Goal: Task Accomplishment & Management: Manage account settings

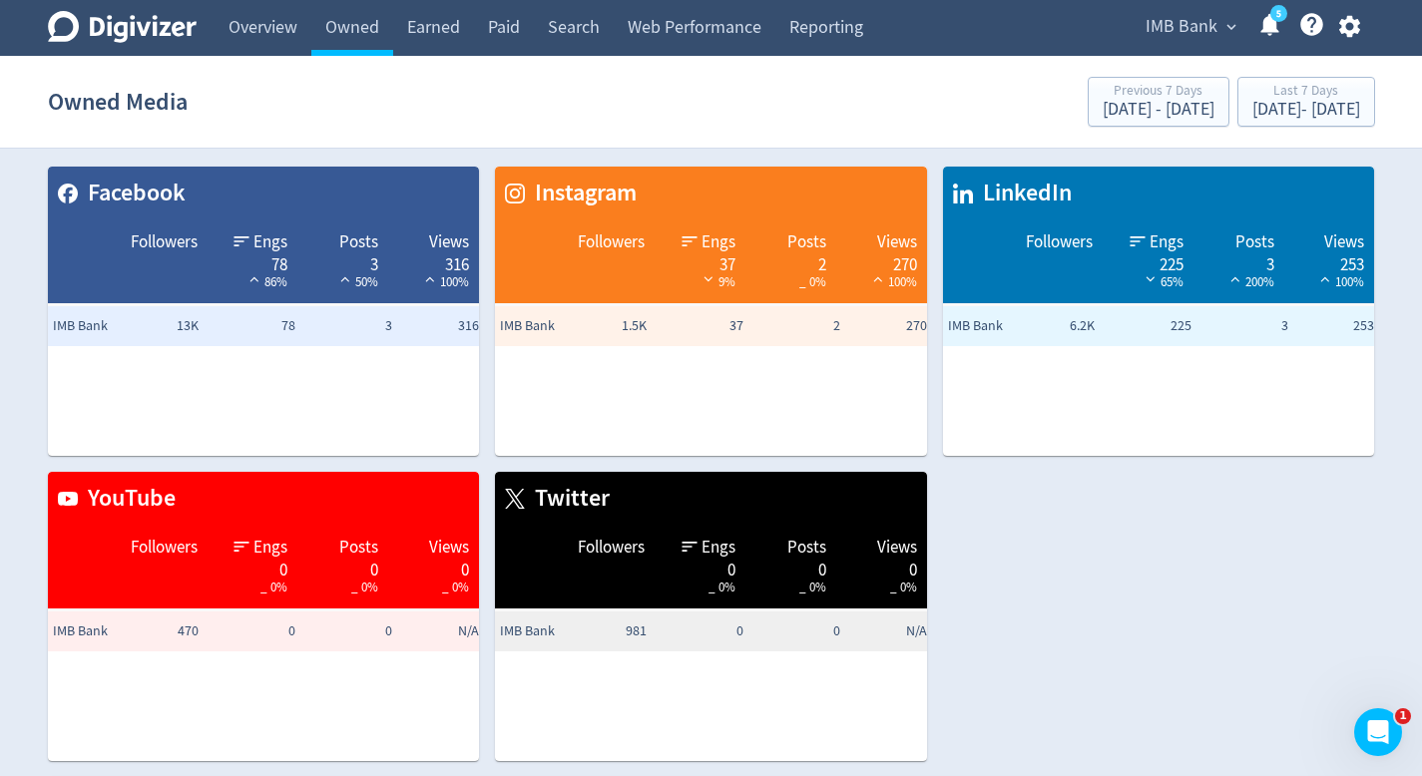
click at [1182, 27] on span "IMB Bank" at bounding box center [1181, 27] width 72 height 32
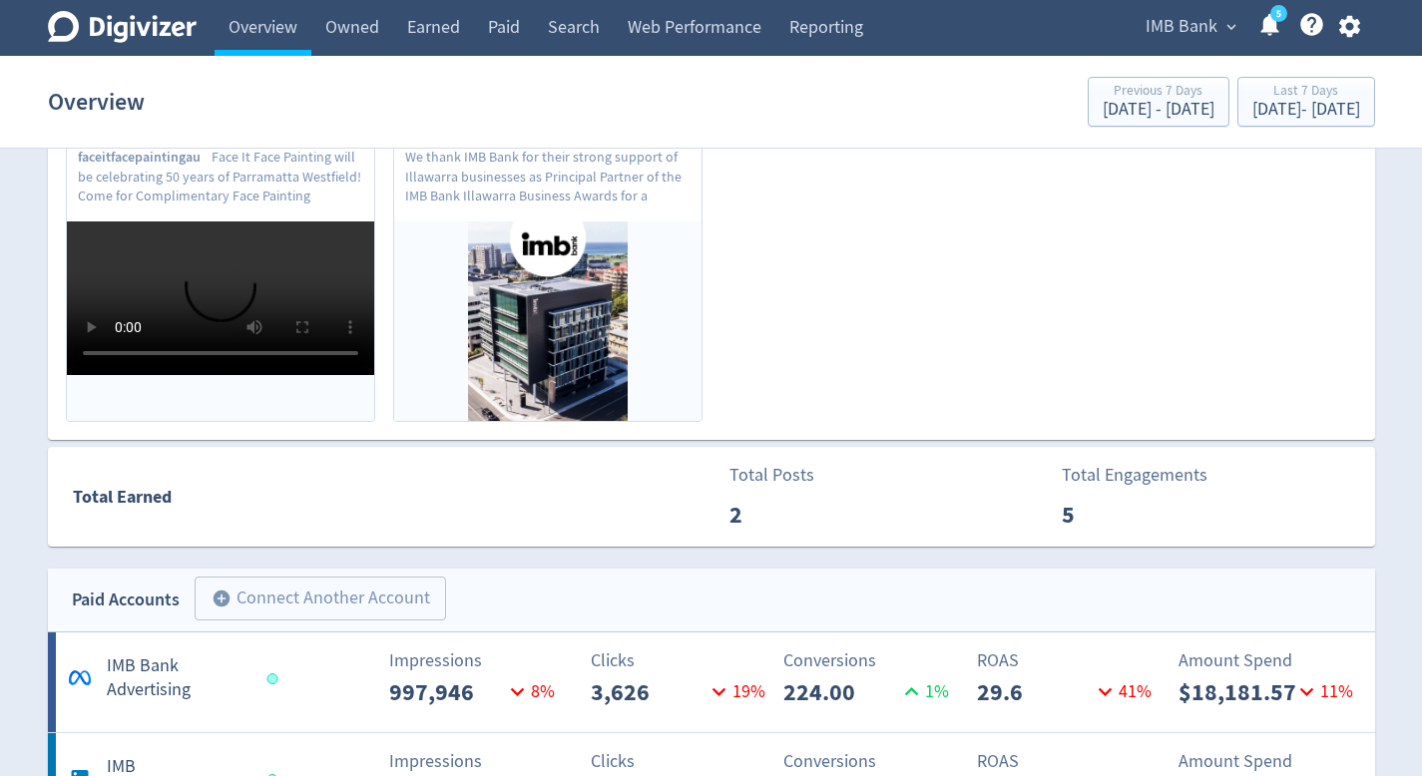
scroll to position [742, 0]
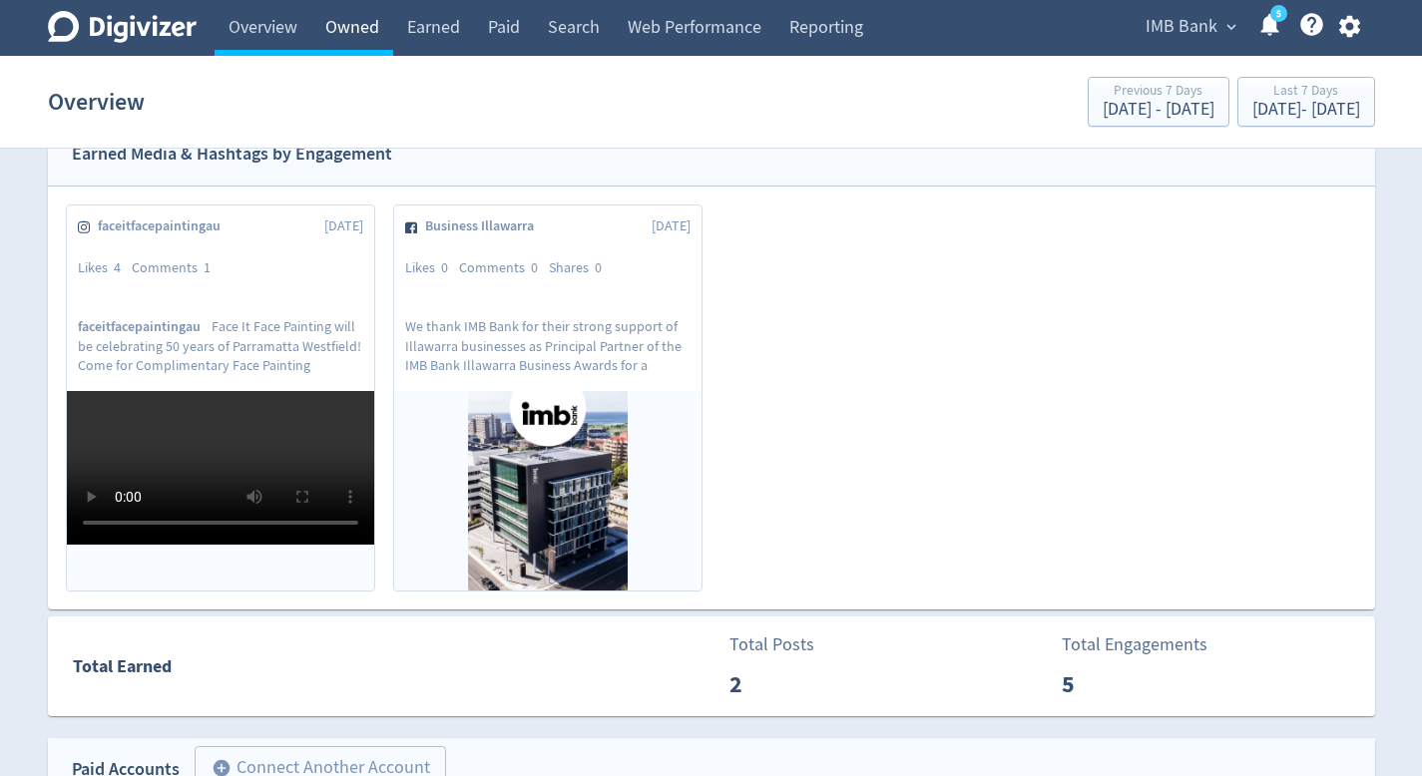
click at [330, 48] on link "Owned" at bounding box center [352, 28] width 82 height 56
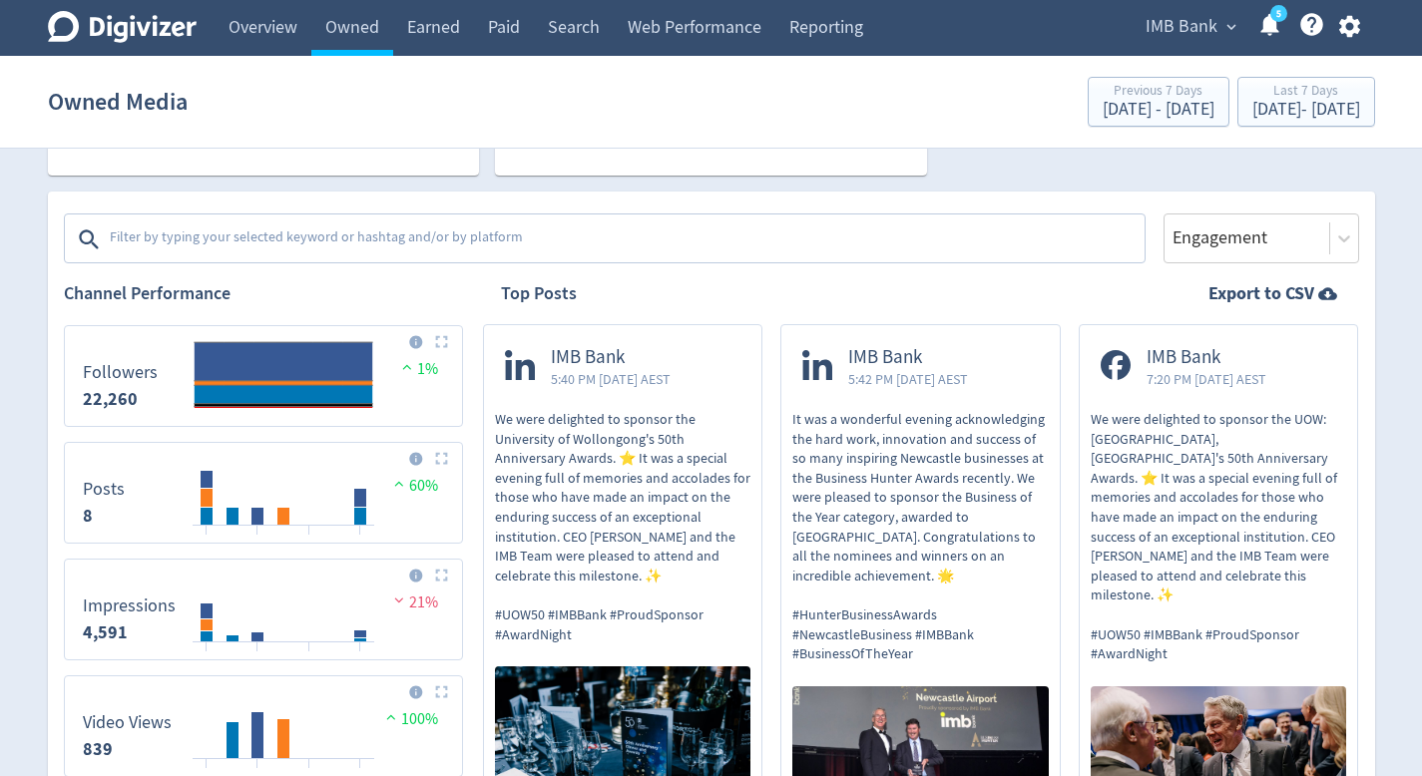
scroll to position [671, 0]
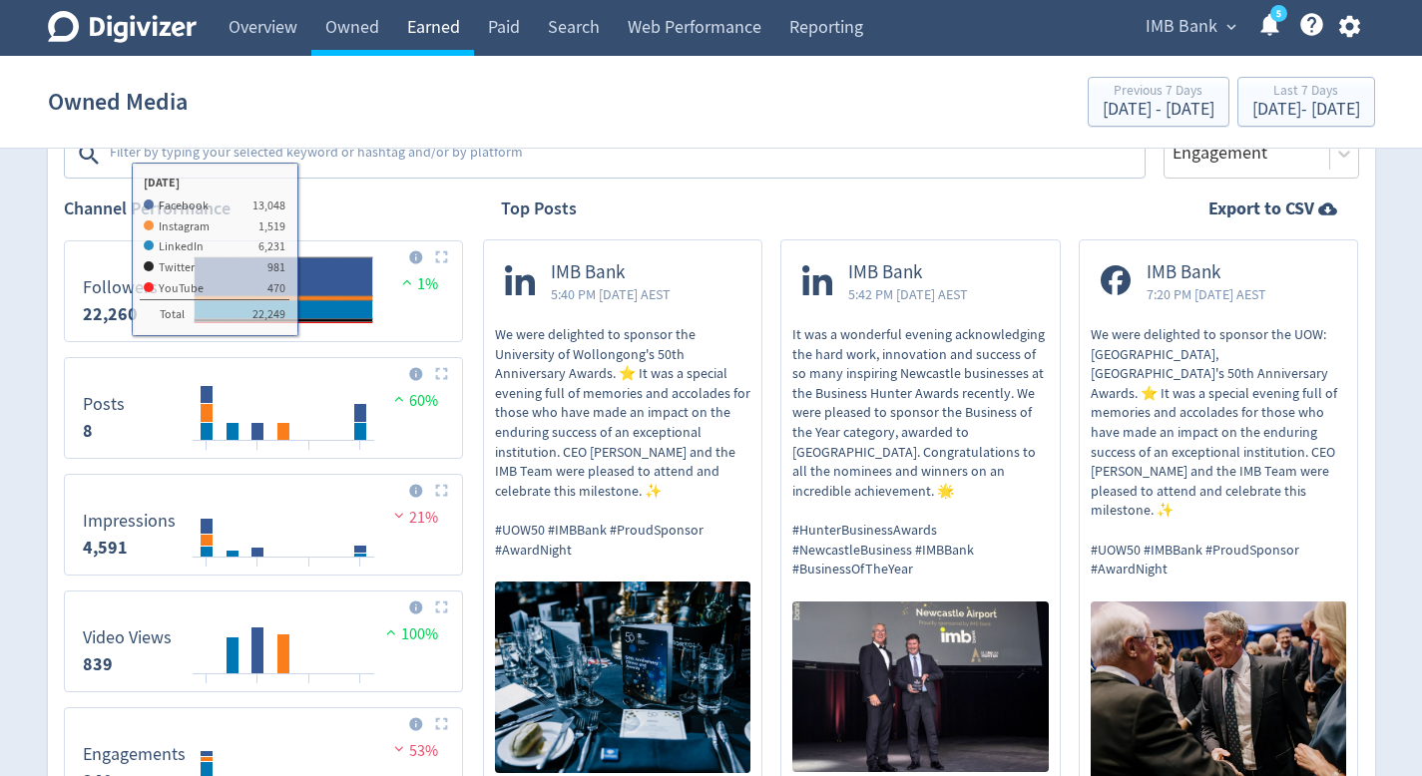
click at [426, 27] on link "Earned" at bounding box center [433, 28] width 81 height 56
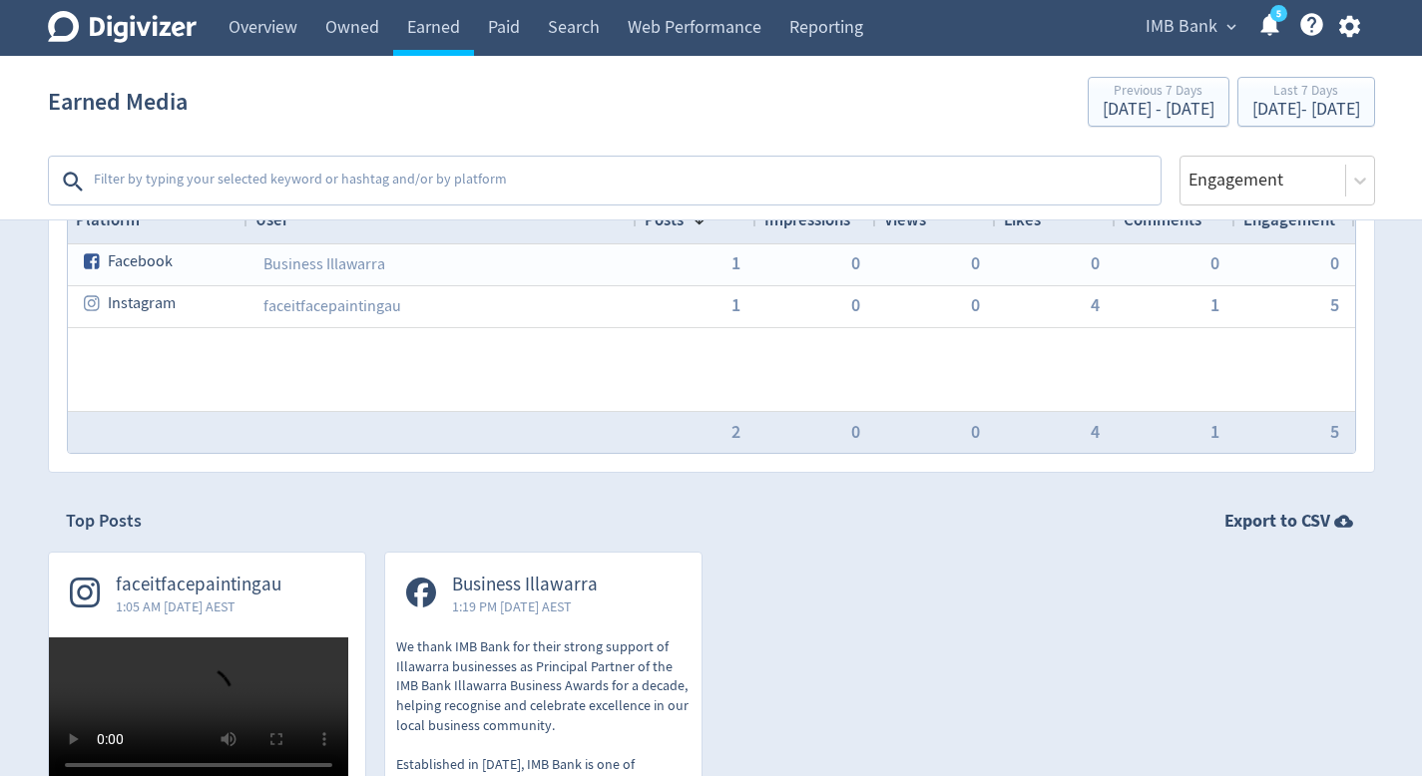
scroll to position [76, 0]
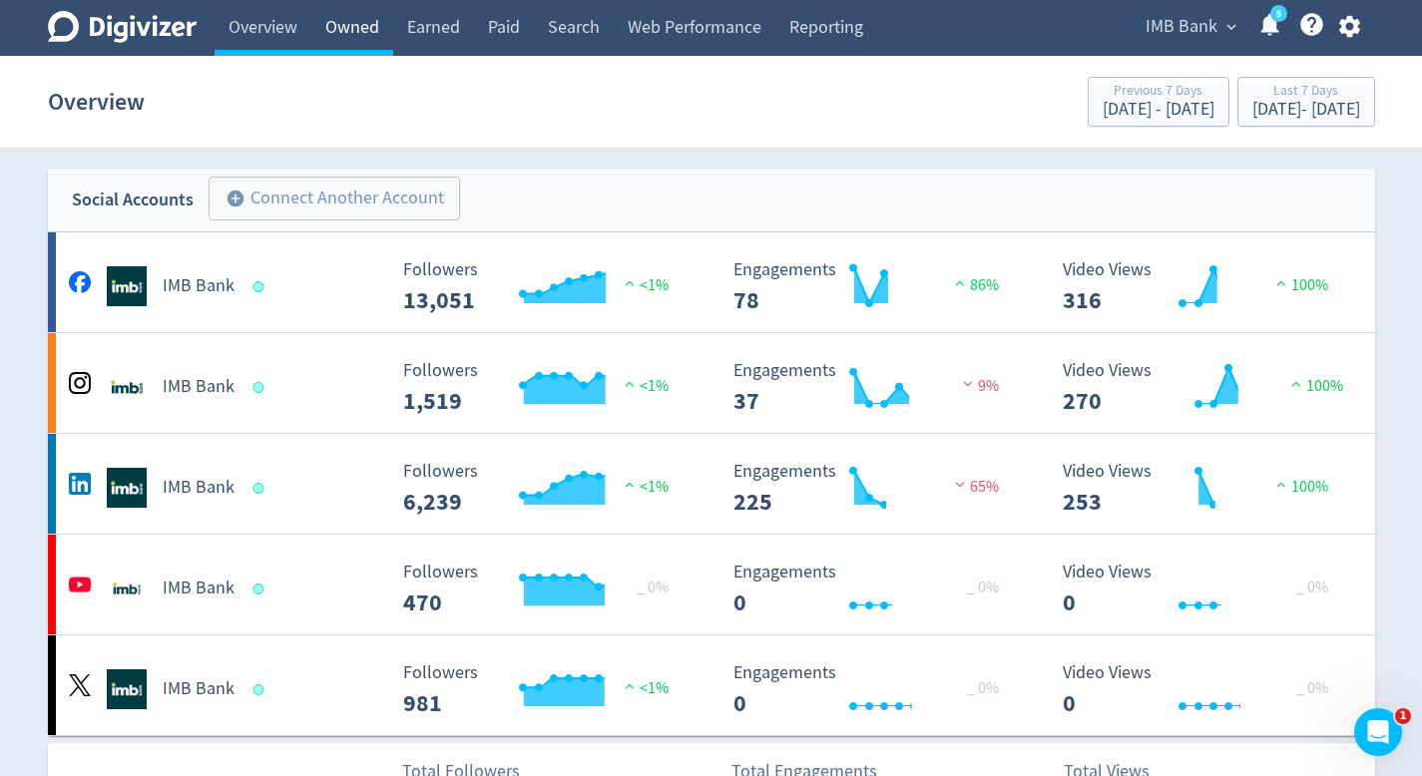
click at [375, 27] on link "Owned" at bounding box center [352, 28] width 82 height 56
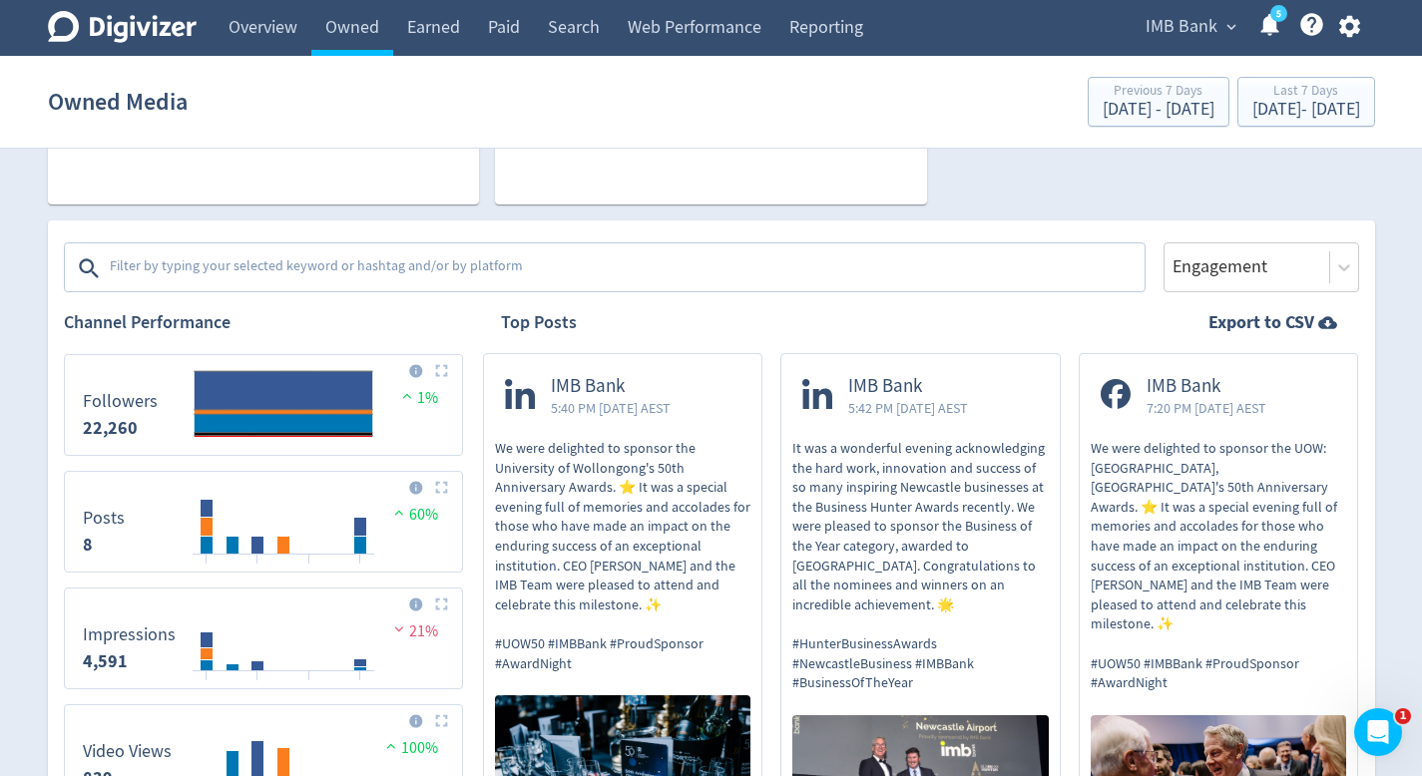
scroll to position [574, 0]
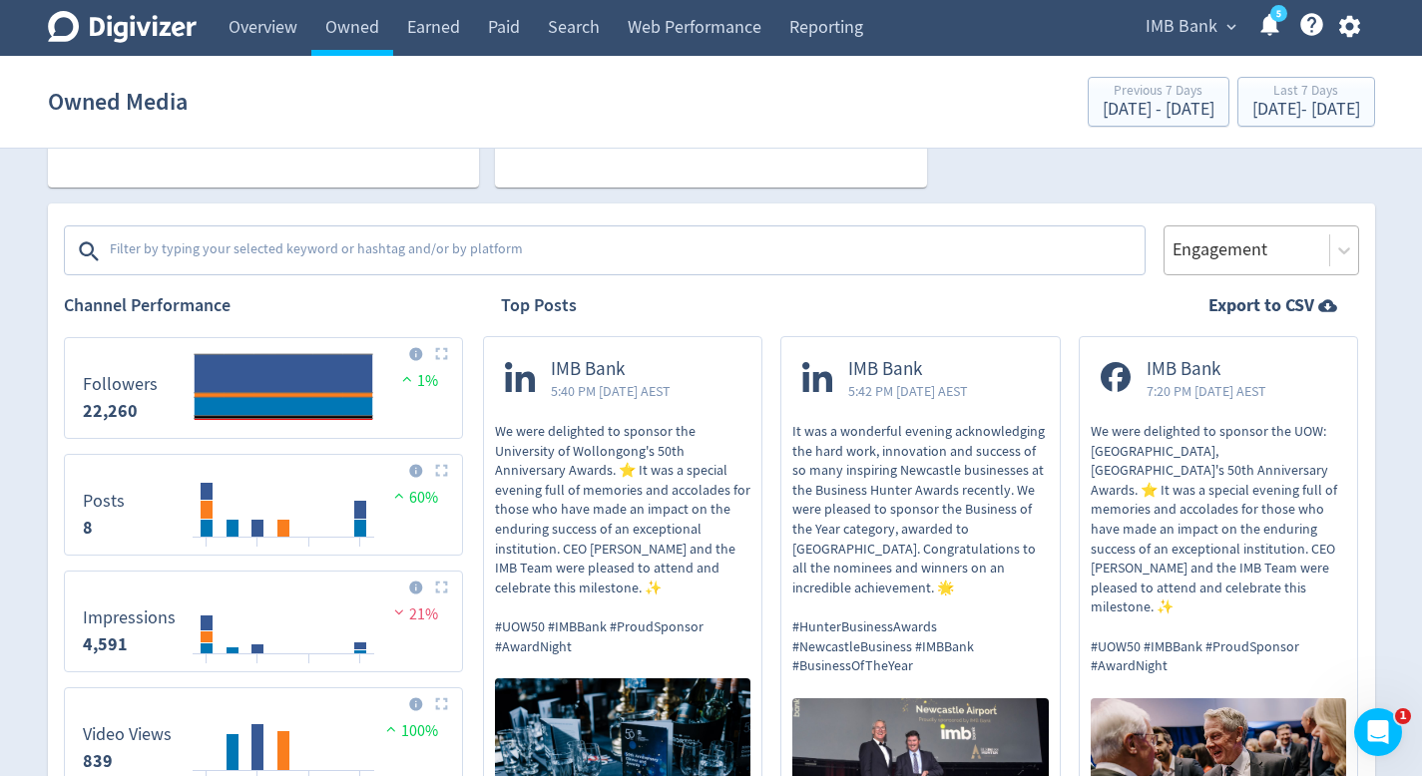
click at [1240, 268] on div "Engagement" at bounding box center [1261, 251] width 196 height 50
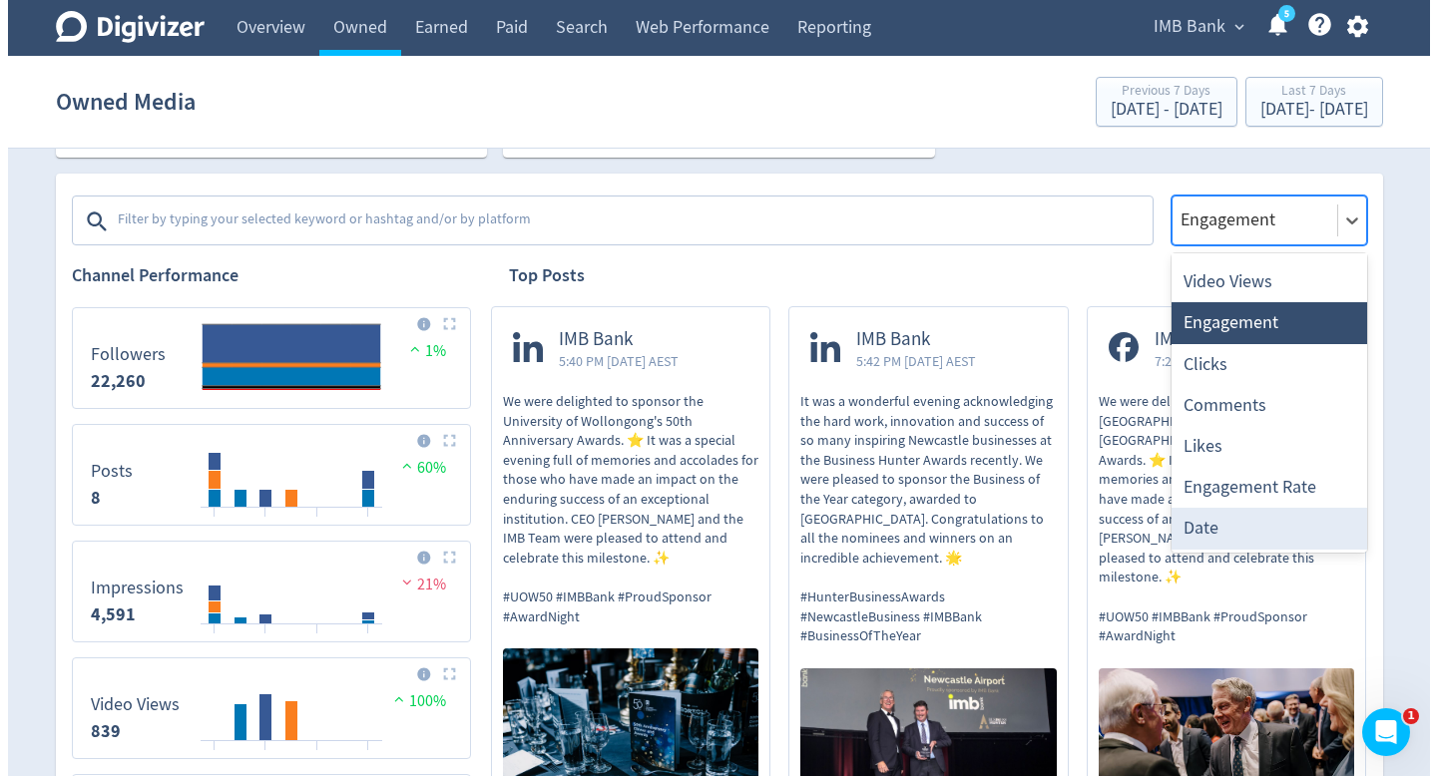
scroll to position [580, 0]
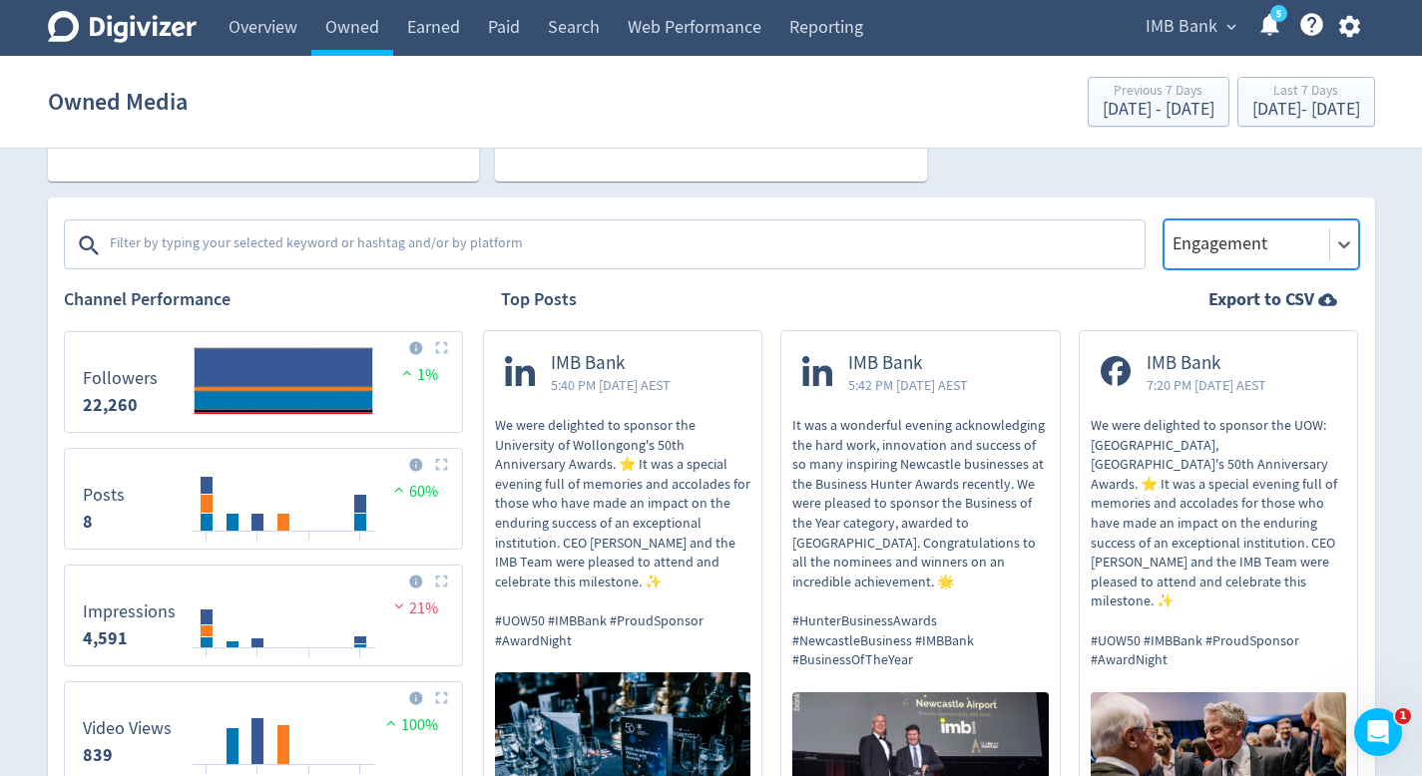
click at [1174, 21] on span "IMB Bank" at bounding box center [1181, 27] width 72 height 32
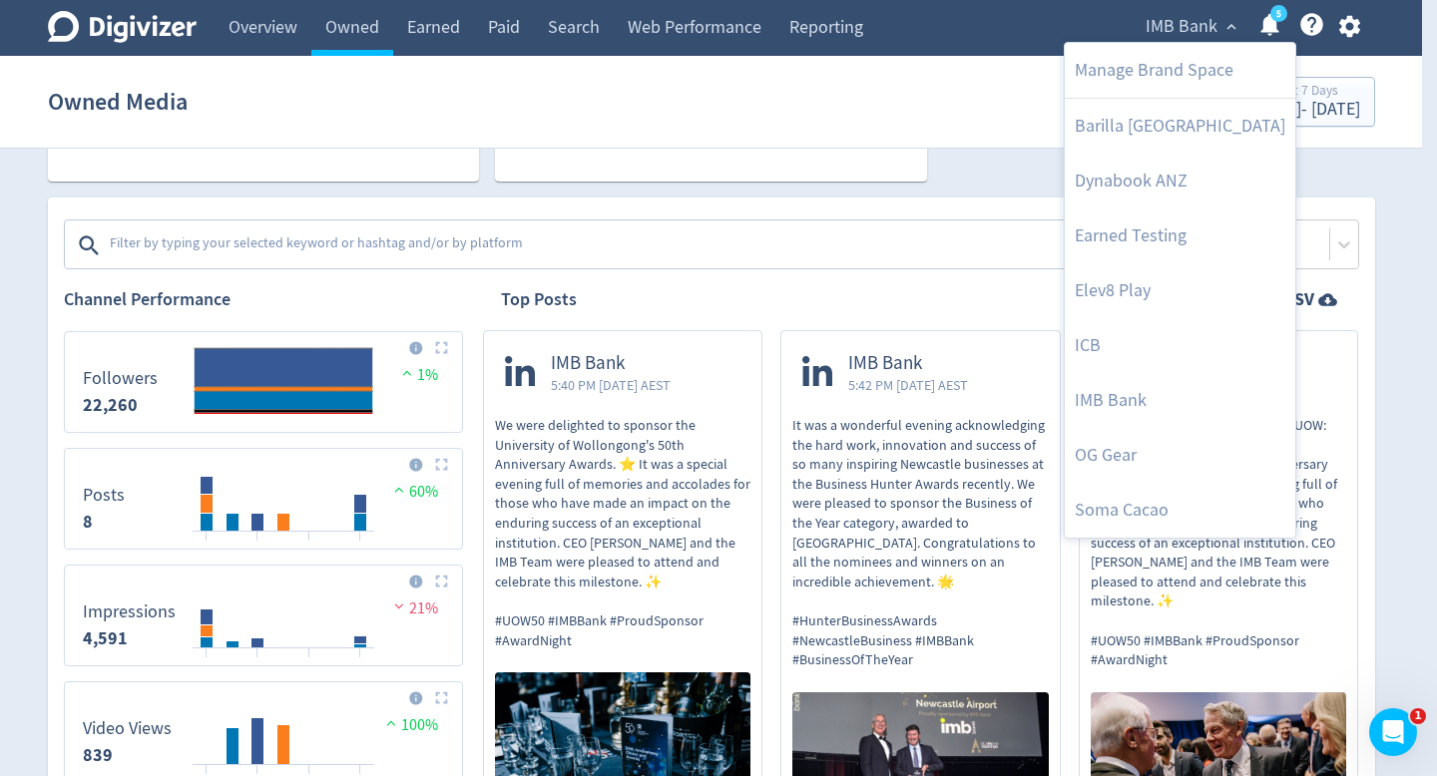
click at [1345, 24] on div at bounding box center [718, 388] width 1437 height 776
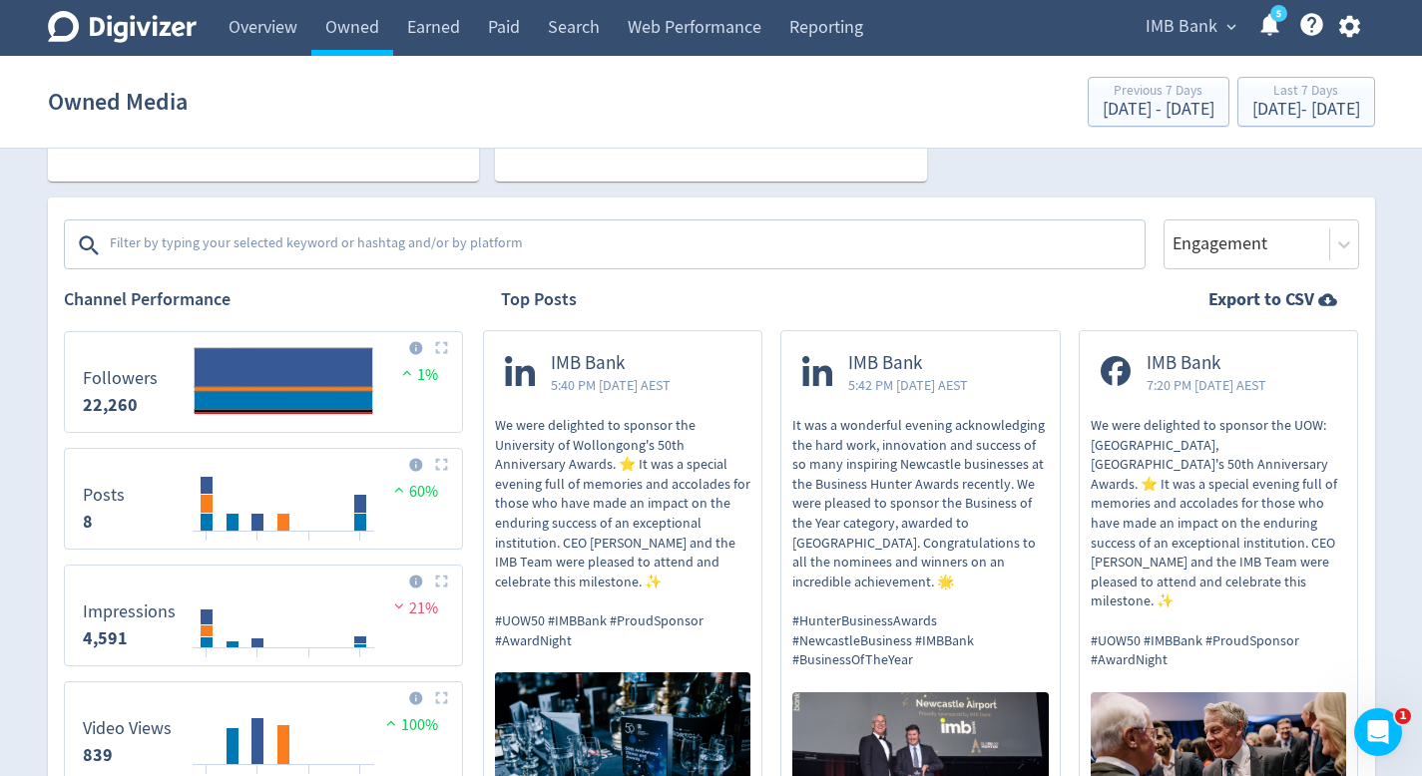
click at [1350, 24] on icon "button" at bounding box center [1349, 26] width 27 height 27
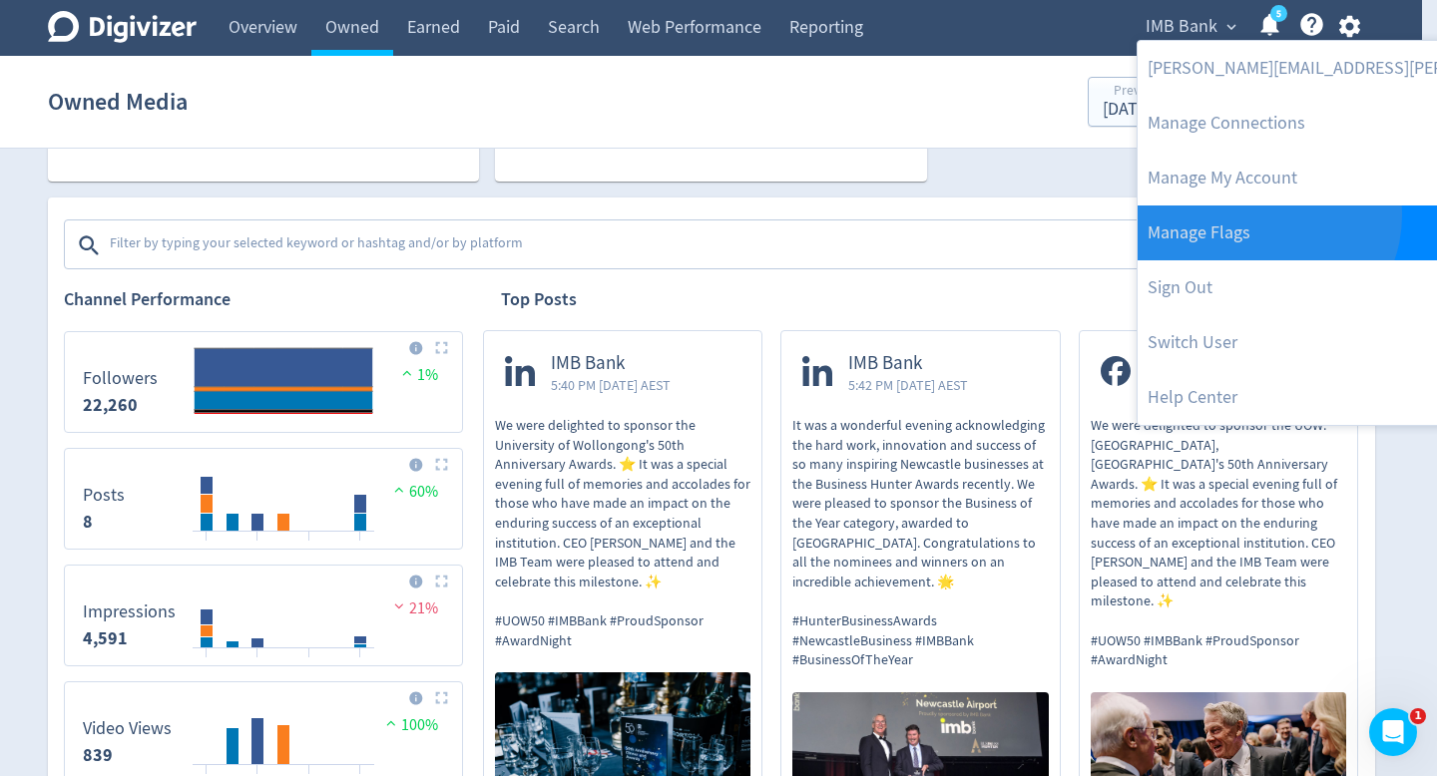
click at [1265, 216] on link "Manage Flags" at bounding box center [1404, 233] width 533 height 55
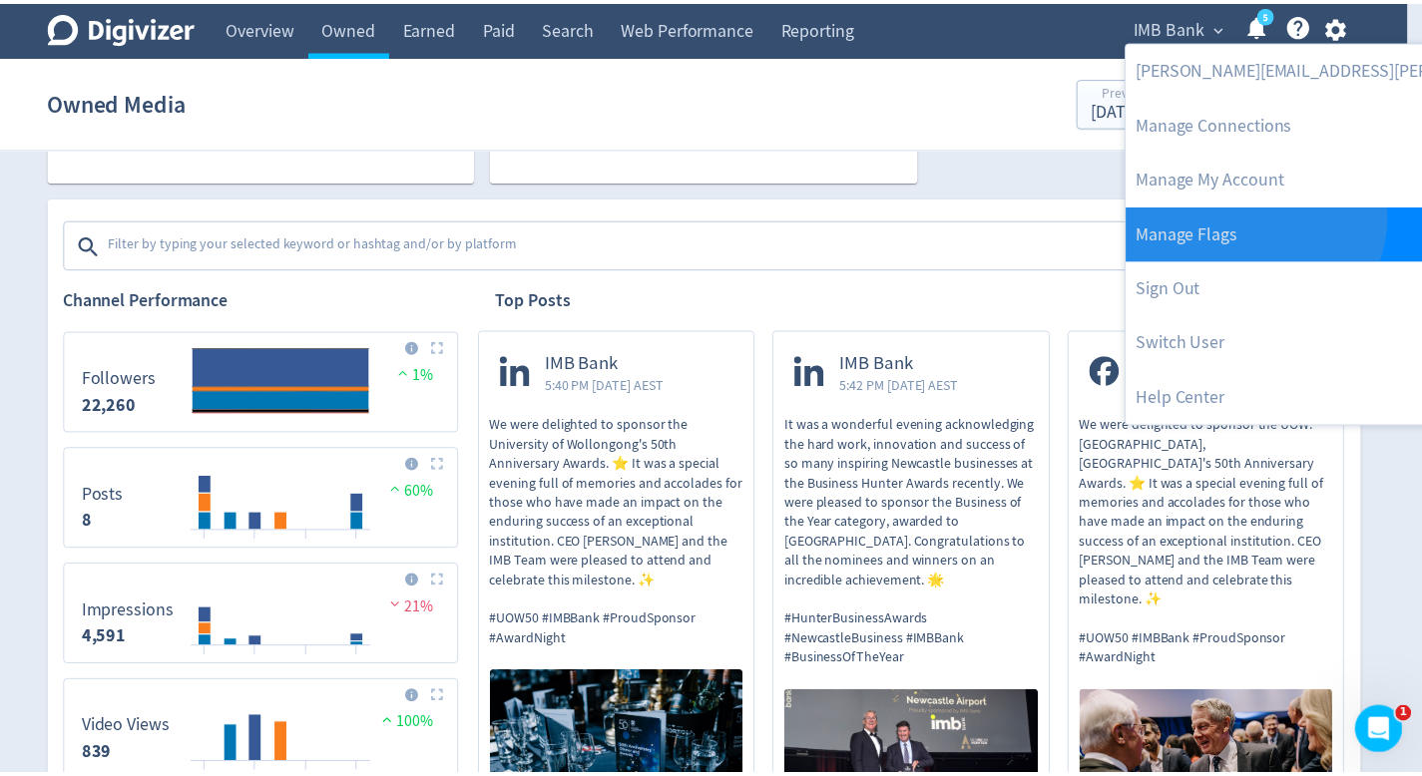
scroll to position [8, 0]
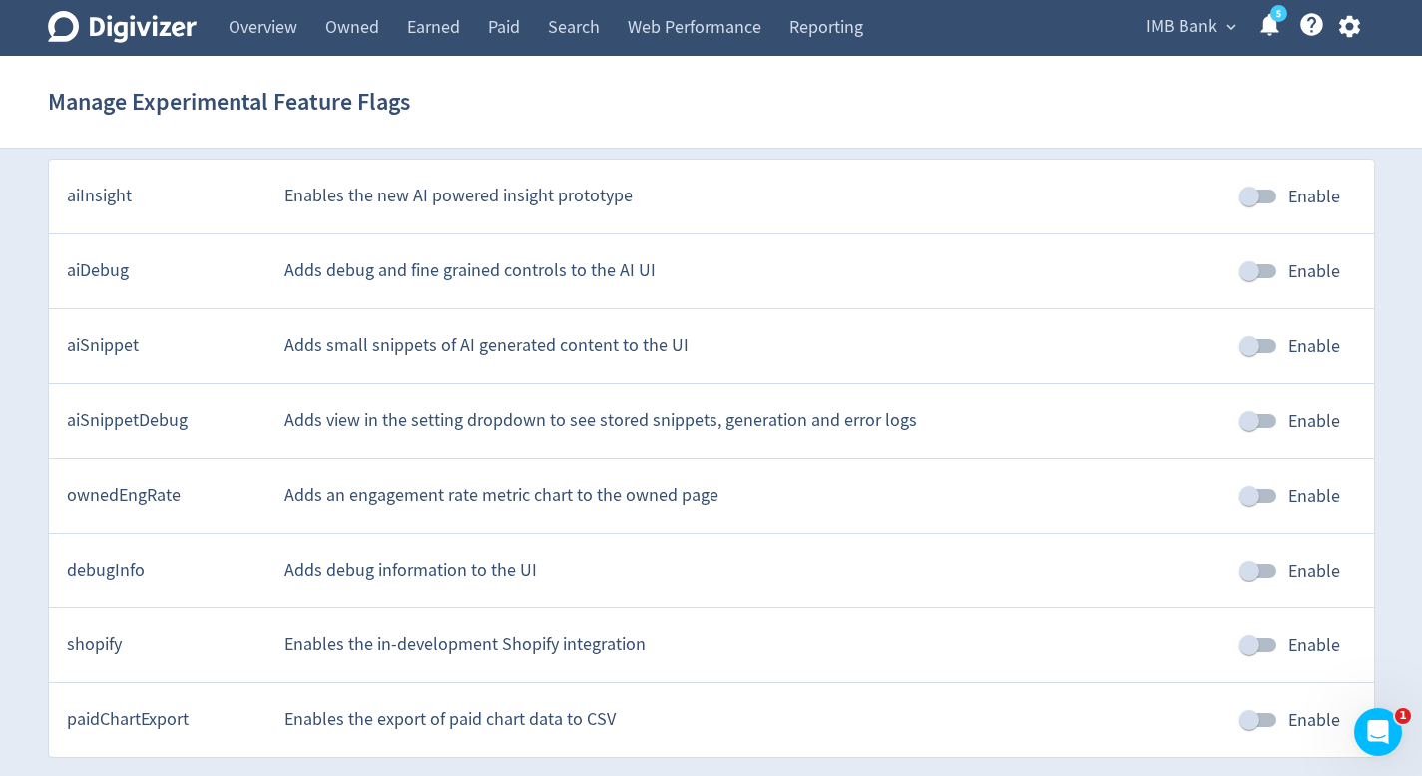
click at [1265, 539] on div "debugInfo Adds debug information to the UI Enable" at bounding box center [711, 571] width 1325 height 75
click at [1262, 558] on input "Enable" at bounding box center [1249, 571] width 114 height 38
checkbox input "true"
click at [1192, 37] on span "IMB Bank" at bounding box center [1181, 27] width 72 height 32
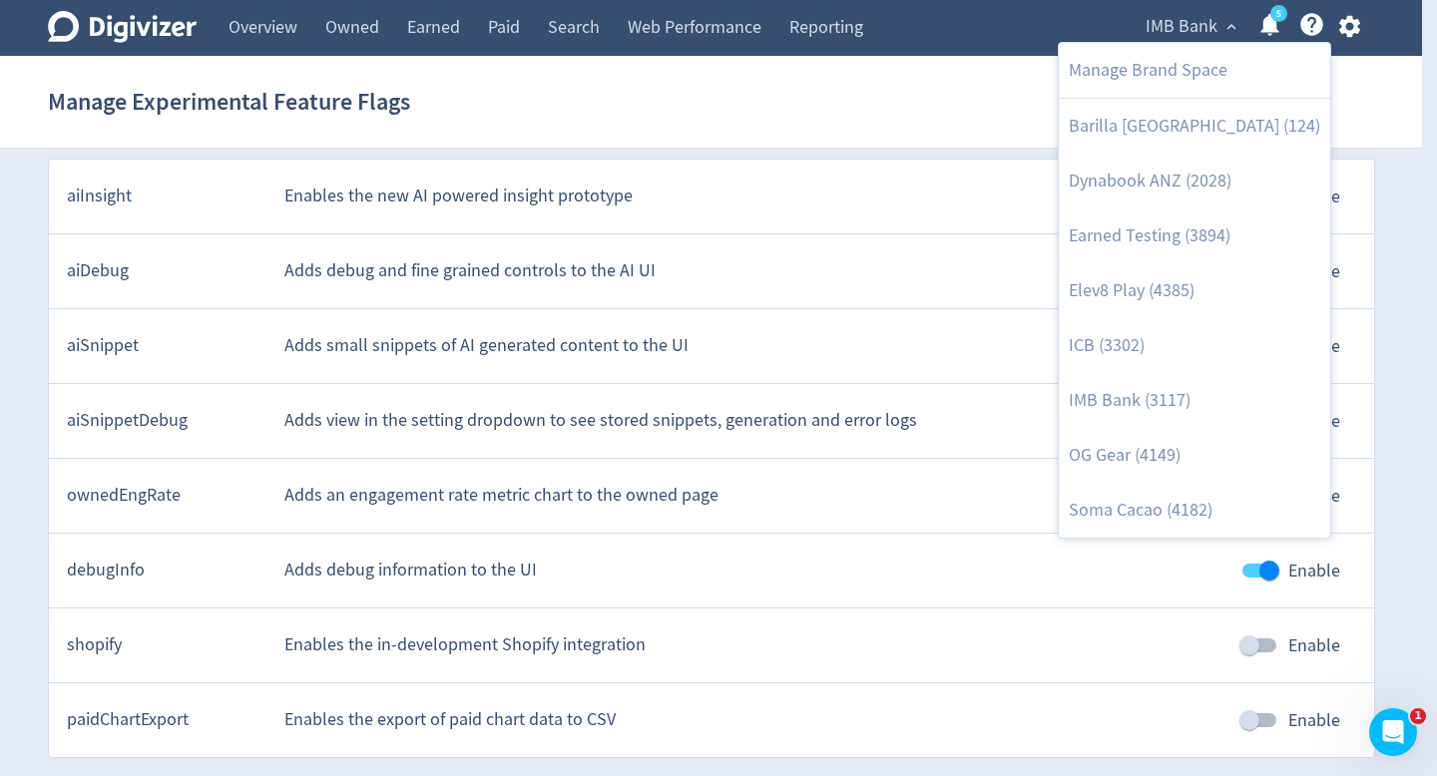
click at [1019, 147] on div at bounding box center [718, 388] width 1437 height 776
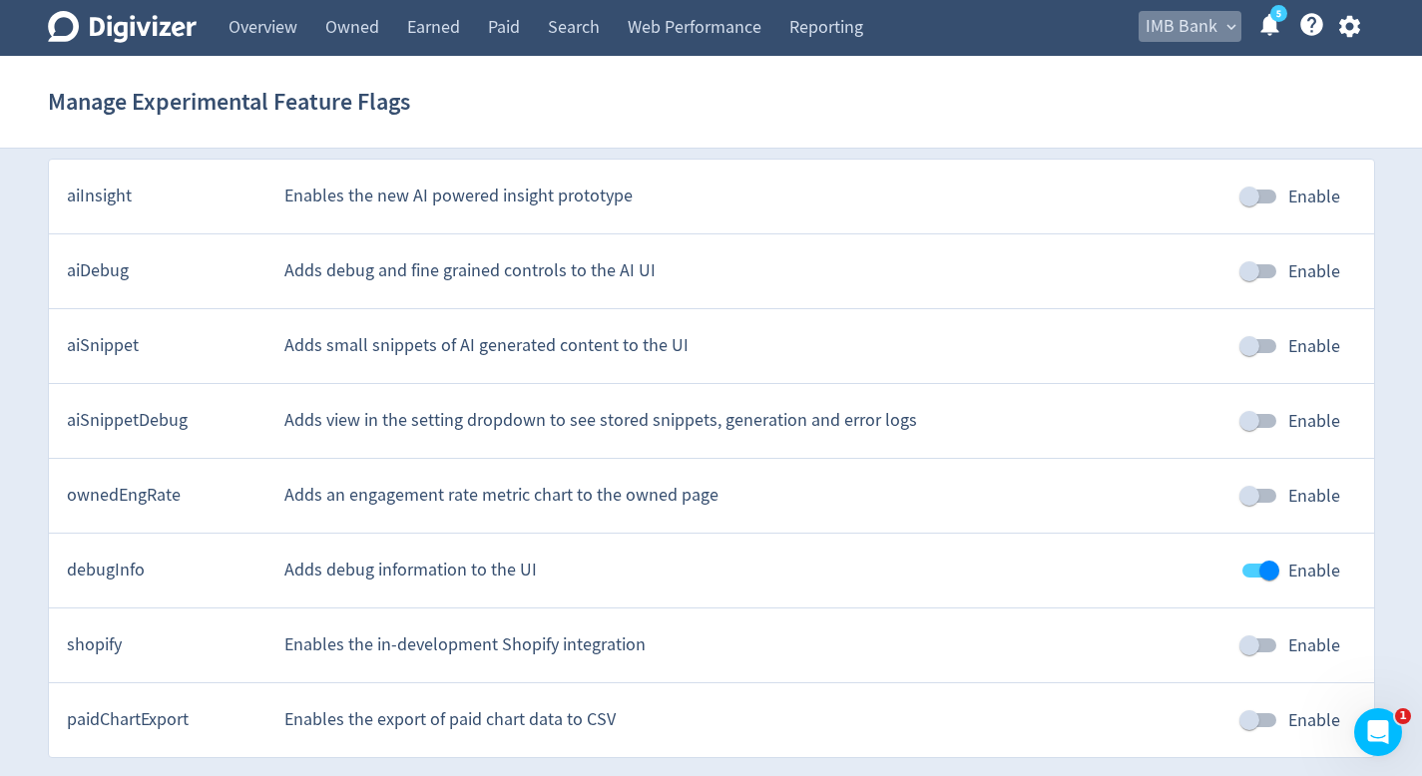
click at [1191, 26] on span "IMB Bank" at bounding box center [1181, 27] width 72 height 32
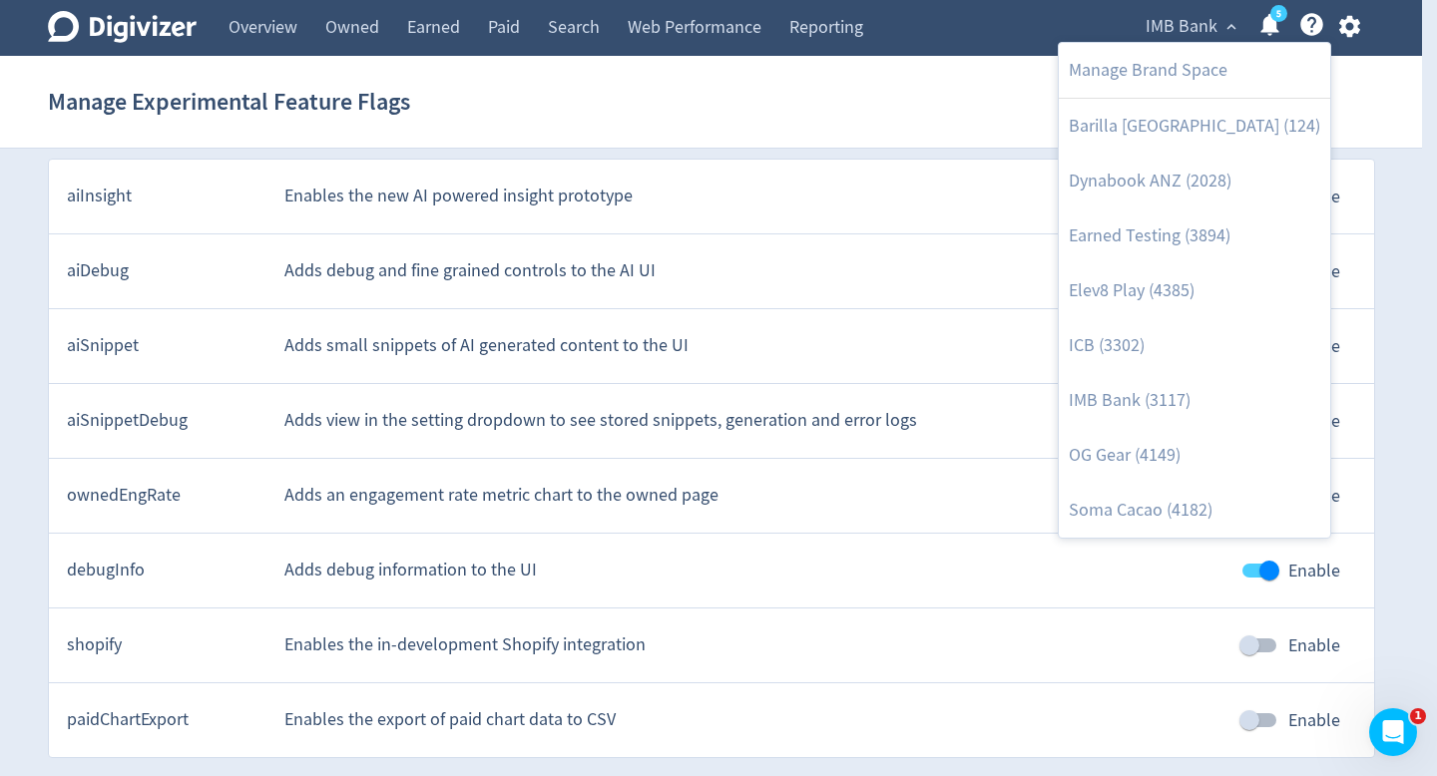
click at [997, 123] on div at bounding box center [718, 388] width 1437 height 776
